Goal: Use online tool/utility: Utilize a website feature to perform a specific function

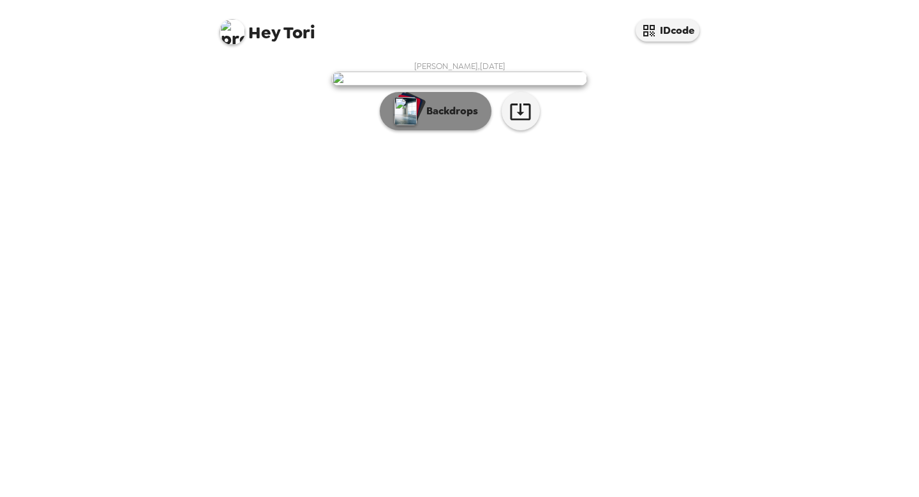
click at [450, 119] on p "Backdrops" at bounding box center [449, 110] width 58 height 15
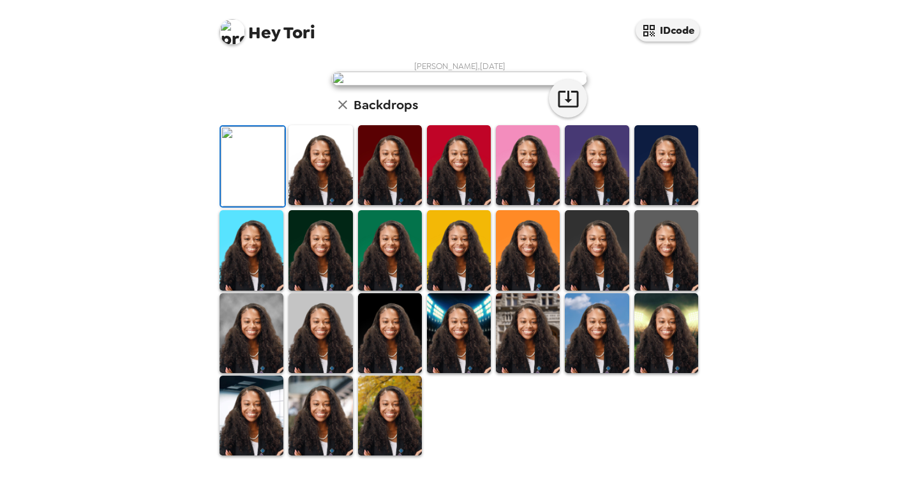
scroll to position [122, 0]
click at [530, 205] on img at bounding box center [528, 165] width 64 height 80
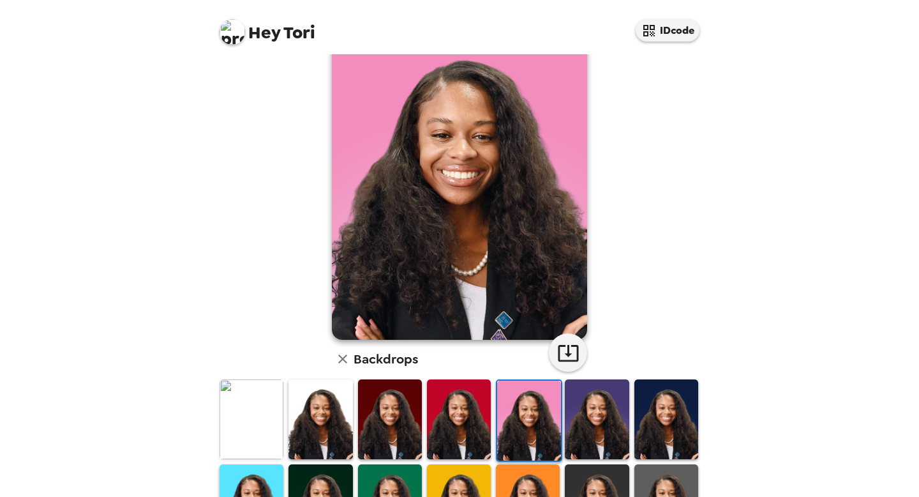
scroll to position [98, 0]
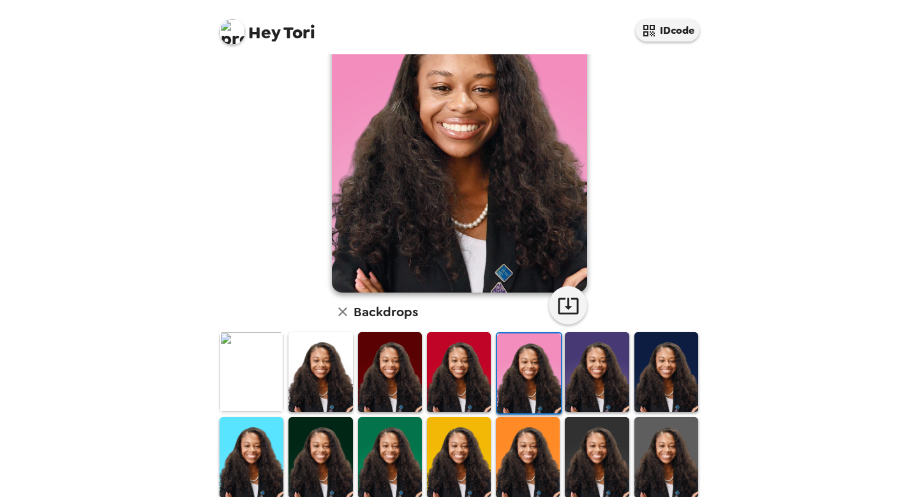
click at [597, 391] on img at bounding box center [597, 372] width 64 height 80
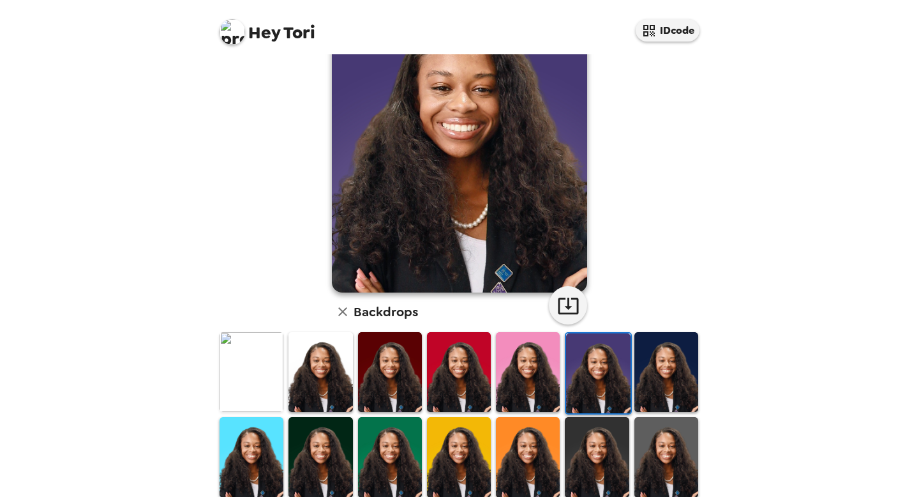
click at [663, 380] on img at bounding box center [667, 372] width 64 height 80
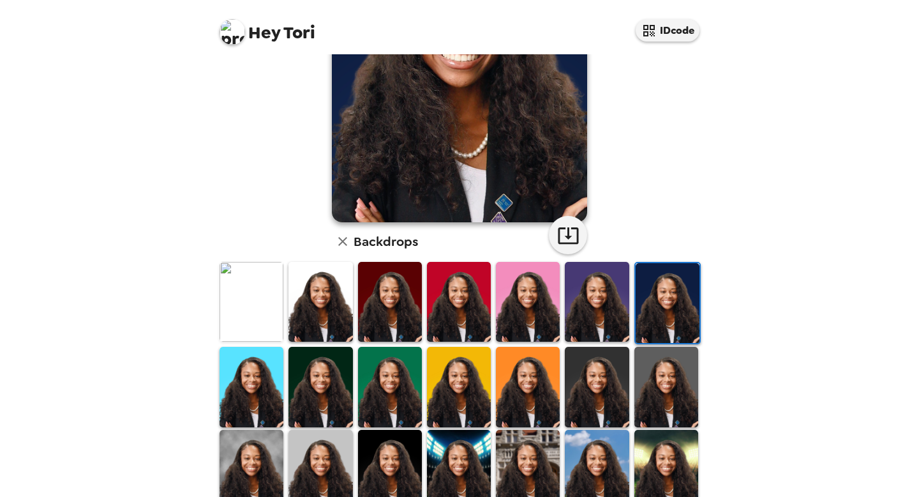
click at [380, 392] on img at bounding box center [390, 387] width 64 height 80
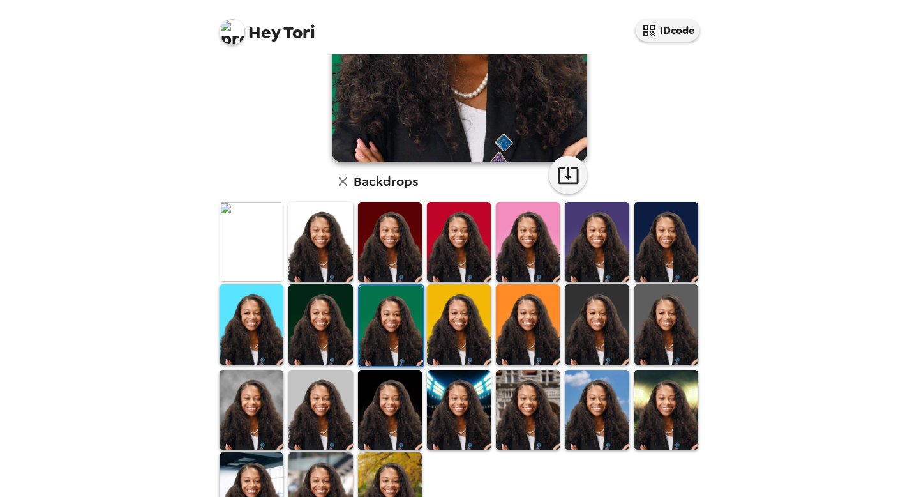
scroll to position [234, 0]
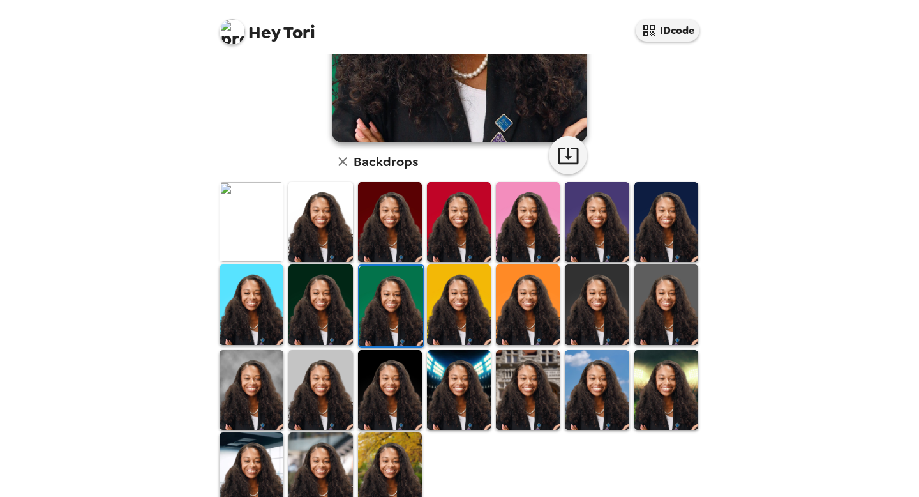
click at [263, 216] on img at bounding box center [252, 222] width 64 height 80
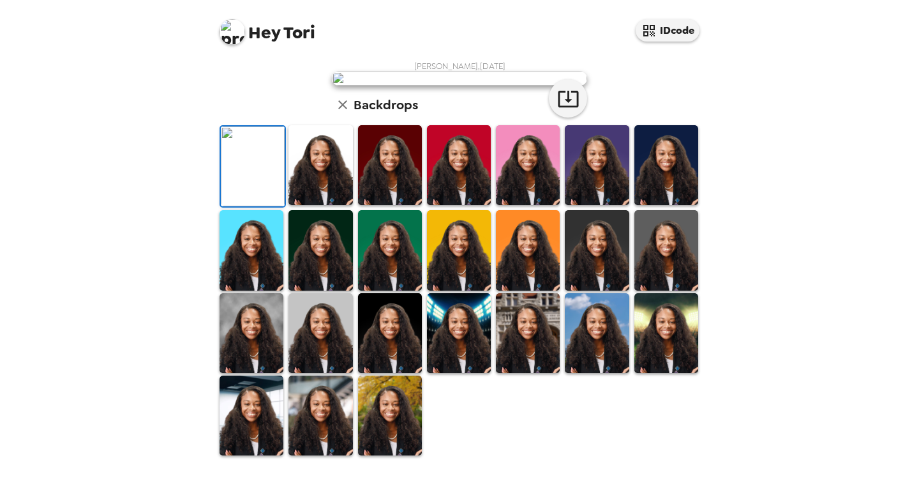
scroll to position [285, 0]
click at [313, 435] on img at bounding box center [321, 415] width 64 height 80
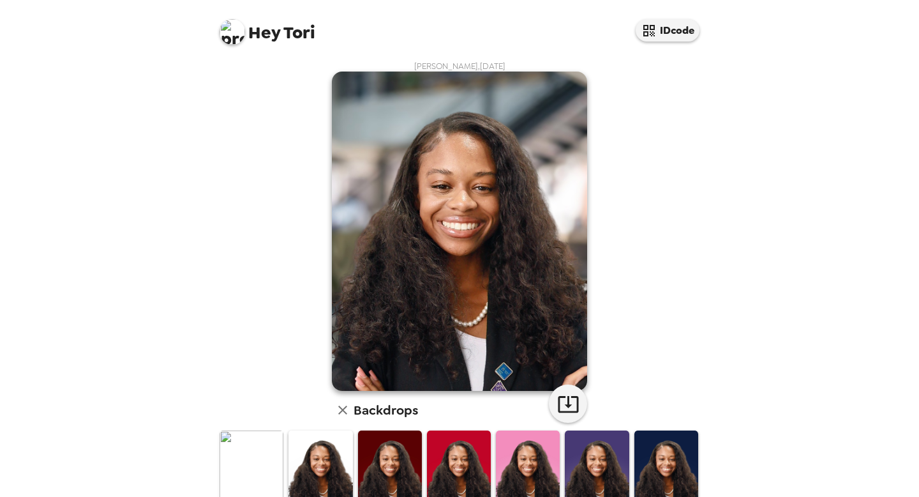
scroll to position [1, 0]
click at [430, 160] on img at bounding box center [459, 230] width 255 height 319
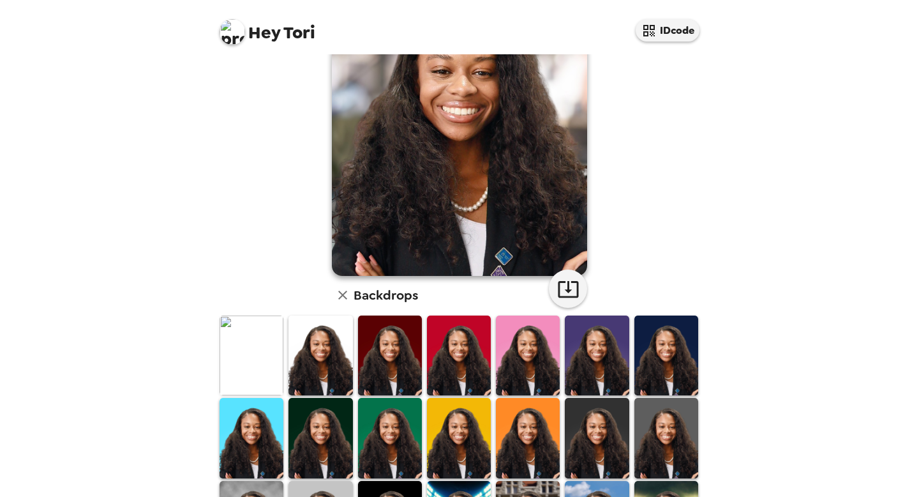
scroll to position [116, 0]
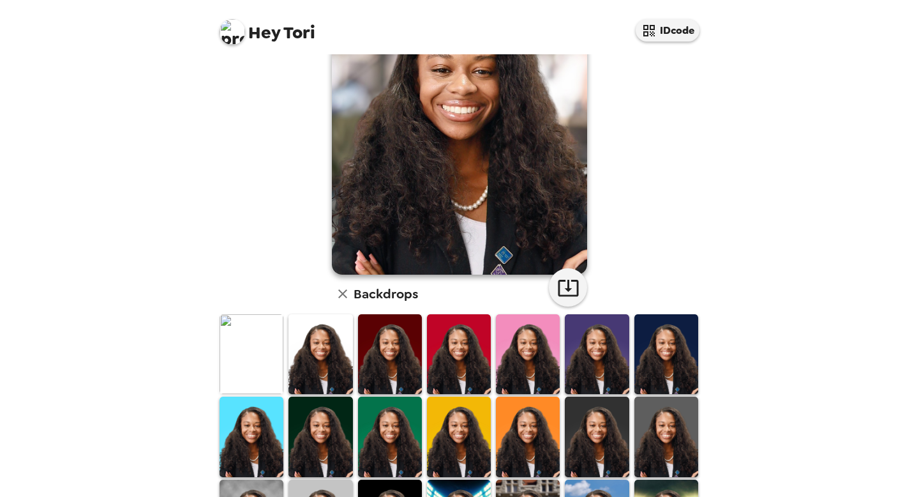
click at [607, 368] on img at bounding box center [597, 354] width 64 height 80
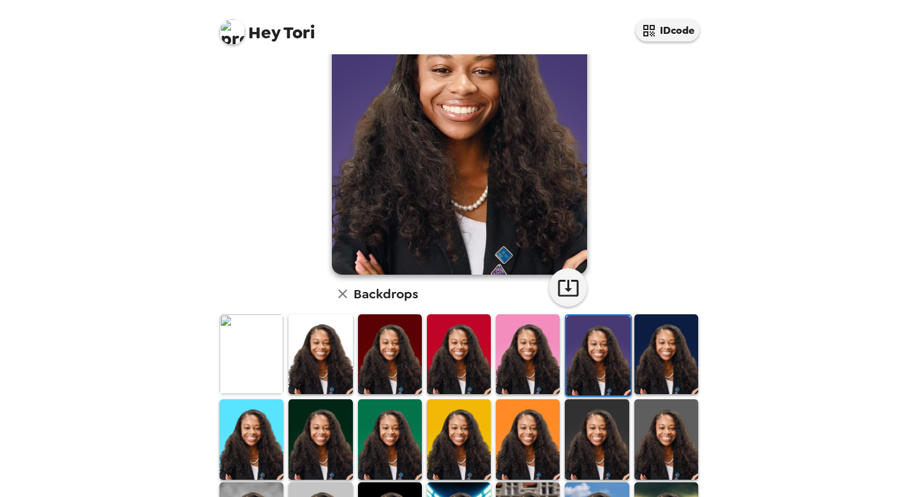
click at [659, 360] on img at bounding box center [667, 354] width 64 height 80
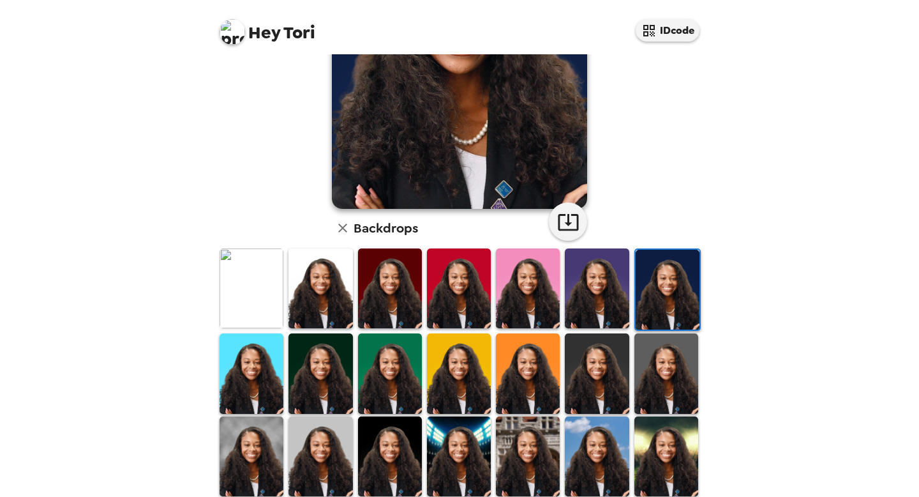
scroll to position [285, 0]
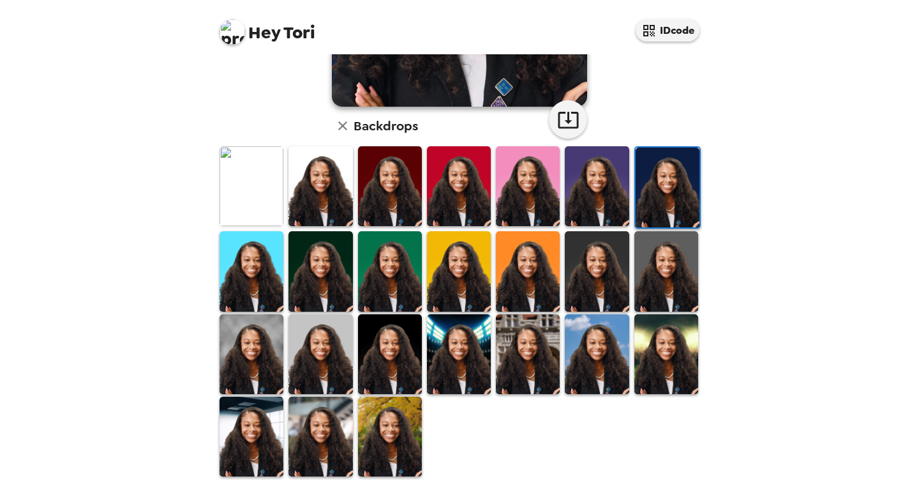
click at [407, 349] on img at bounding box center [390, 354] width 64 height 80
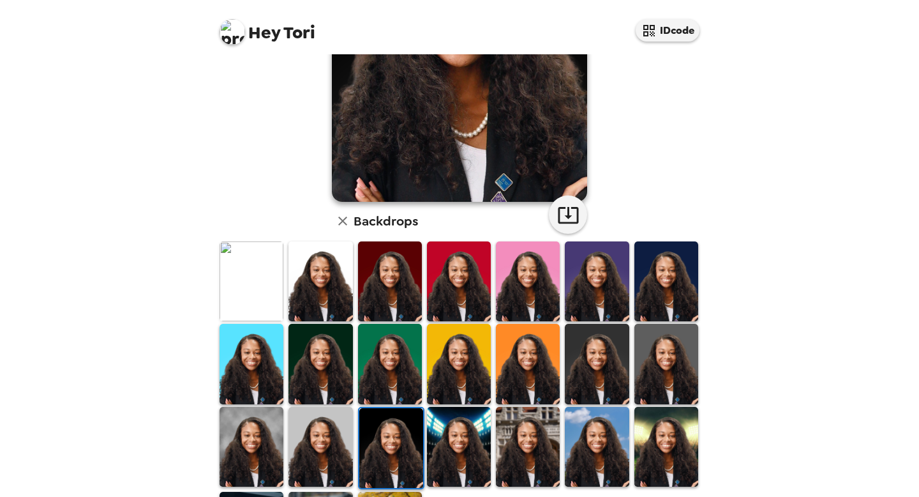
scroll to position [232, 0]
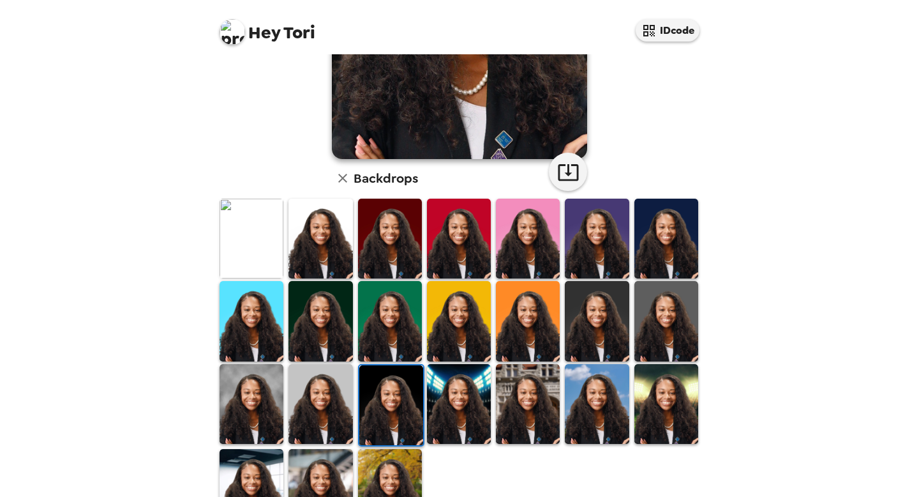
click at [300, 400] on img at bounding box center [321, 404] width 64 height 80
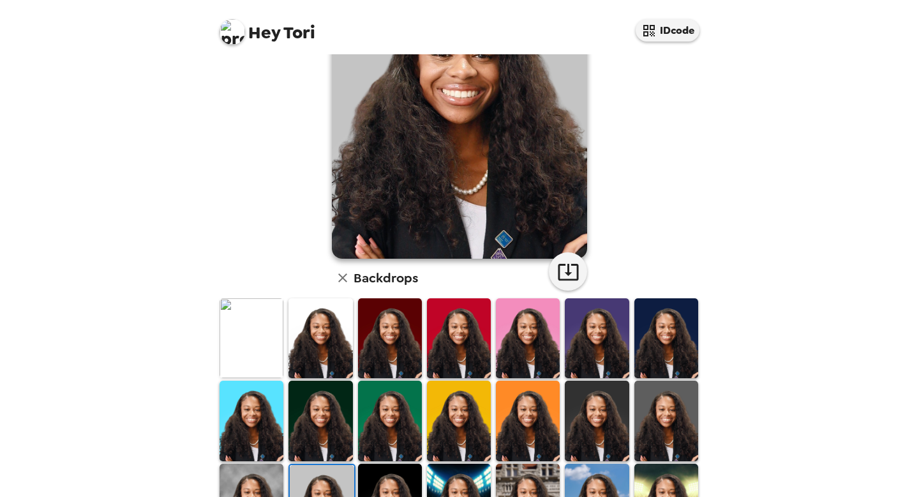
scroll to position [152, 0]
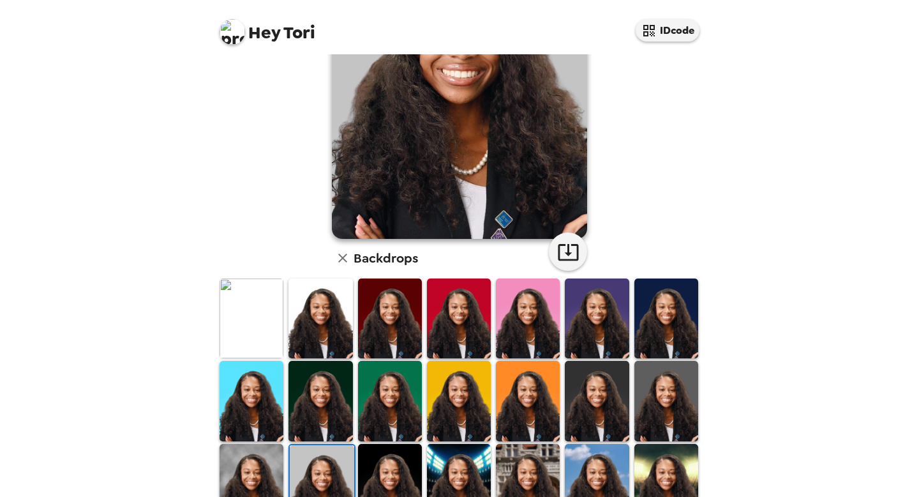
click at [326, 320] on img at bounding box center [321, 318] width 64 height 80
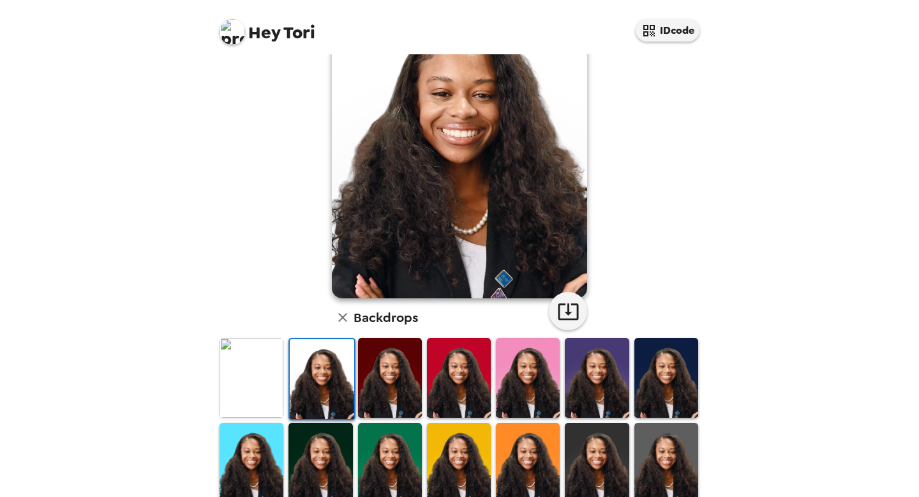
scroll to position [94, 0]
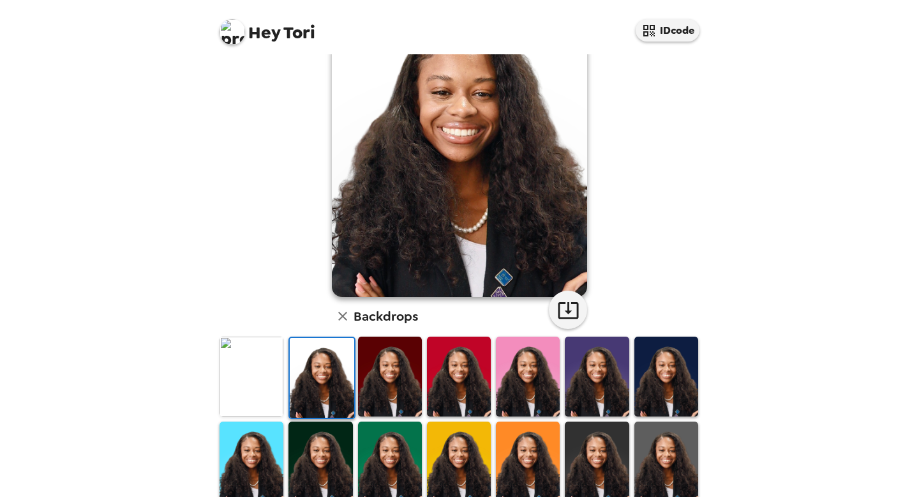
click at [268, 370] on img at bounding box center [252, 376] width 64 height 80
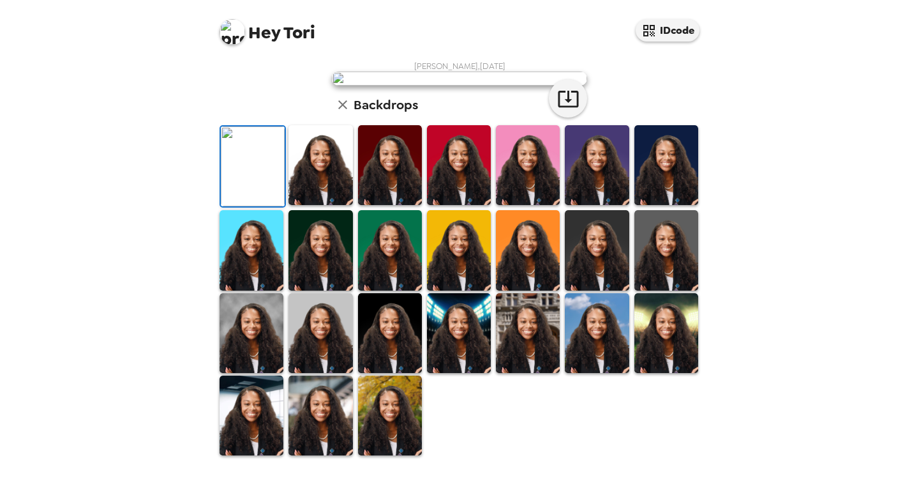
scroll to position [29, 0]
click at [571, 117] on button "button" at bounding box center [568, 98] width 38 height 38
